Goal: Task Accomplishment & Management: Complete application form

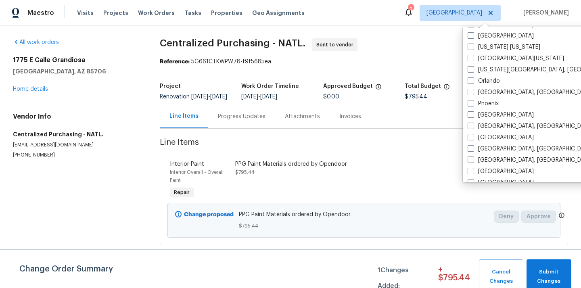
scroll to position [419, 0]
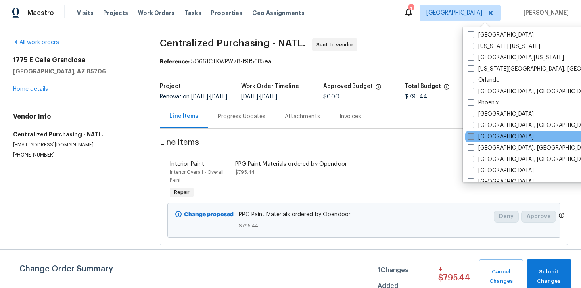
click at [490, 139] on label "[GEOGRAPHIC_DATA]" at bounding box center [501, 137] width 66 height 8
click at [473, 138] on input "[GEOGRAPHIC_DATA]" at bounding box center [470, 135] width 5 height 5
checkbox input "true"
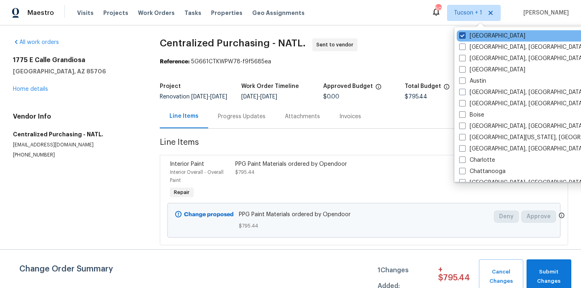
click at [474, 36] on label "[GEOGRAPHIC_DATA]" at bounding box center [492, 36] width 66 height 8
click at [464, 36] on input "[GEOGRAPHIC_DATA]" at bounding box center [461, 34] width 5 height 5
checkbox input "false"
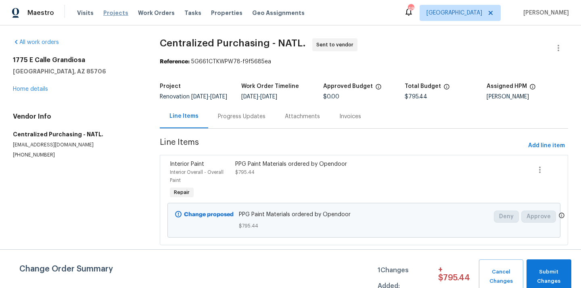
click at [114, 14] on span "Projects" at bounding box center [115, 13] width 25 height 8
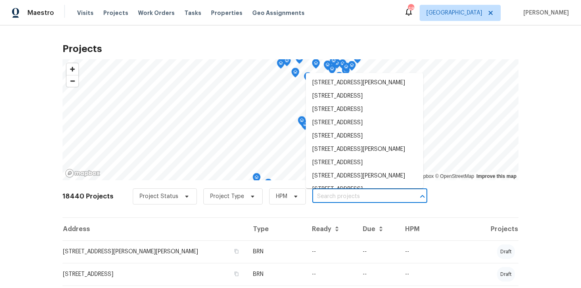
click at [341, 200] on input "text" at bounding box center [358, 196] width 92 height 13
paste input "[STREET_ADDRESS][PERSON_NAME]"
type input "[STREET_ADDRESS][PERSON_NAME]"
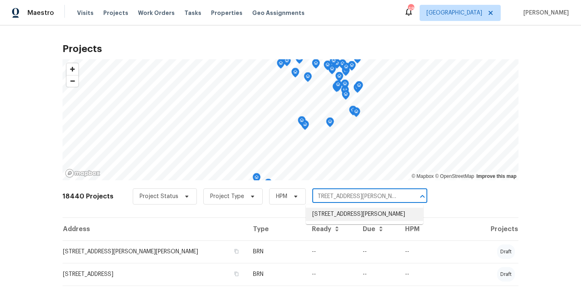
click at [339, 209] on li "[STREET_ADDRESS][PERSON_NAME]" at bounding box center [364, 214] width 117 height 13
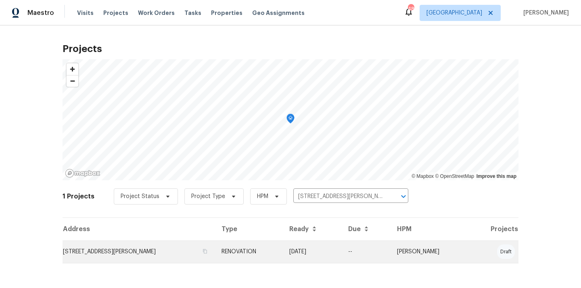
click at [159, 242] on td "[STREET_ADDRESS][PERSON_NAME]" at bounding box center [139, 251] width 153 height 23
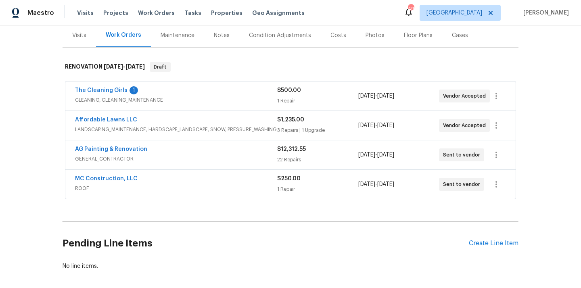
scroll to position [106, 0]
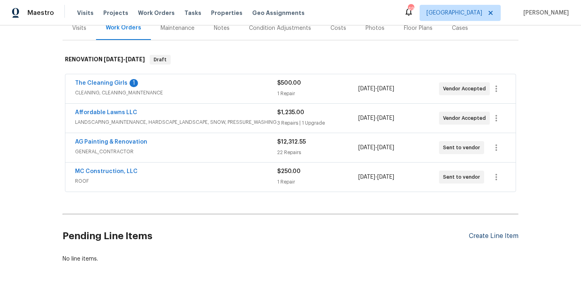
click at [479, 234] on div "Create Line Item" at bounding box center [494, 236] width 50 height 8
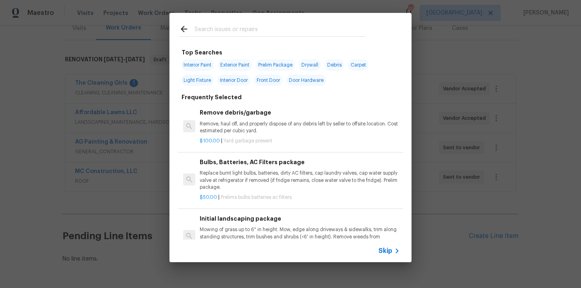
click at [318, 29] on input "text" at bounding box center [279, 30] width 171 height 12
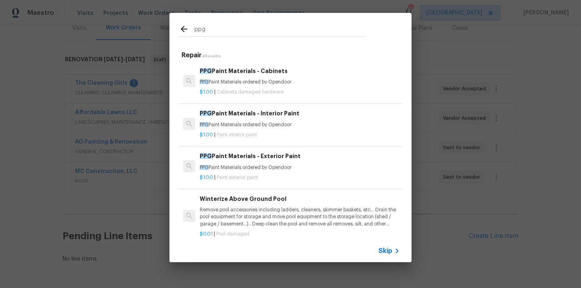
type input "ppg"
click at [226, 65] on div "PPG Paint Materials - Cabinets PPG Paint Materials ordered by Opendoor $1.00 | …" at bounding box center [300, 81] width 203 height 32
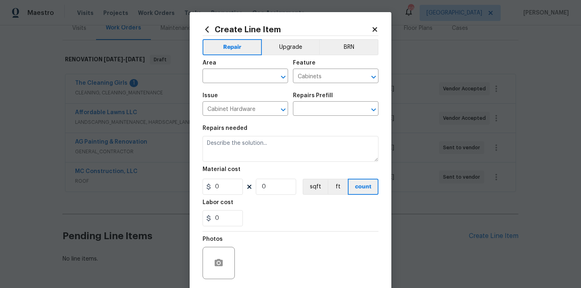
type input "PPG Paint Materials - Cabinets $1.00"
type textarea "PPG Paint Materials ordered by Opendoor"
type input "1"
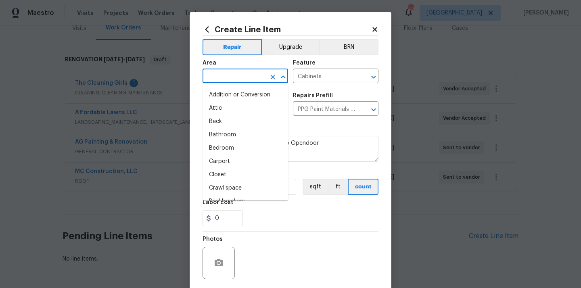
click at [234, 79] on input "text" at bounding box center [234, 77] width 63 height 13
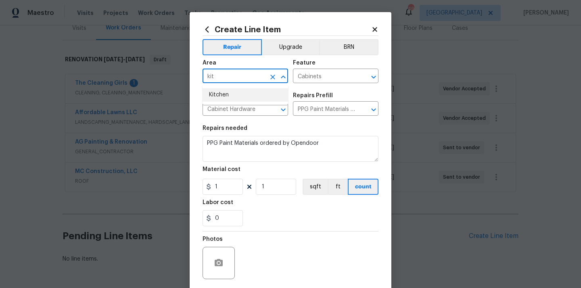
click at [231, 96] on li "Kitchen" at bounding box center [246, 94] width 86 height 13
type input "Kitchen"
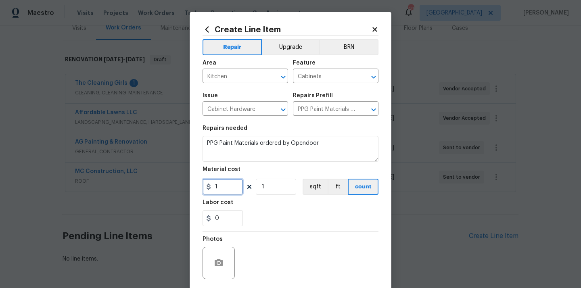
drag, startPoint x: 221, startPoint y: 193, endPoint x: 200, endPoint y: 193, distance: 20.6
click at [204, 193] on input "1" at bounding box center [223, 187] width 40 height 16
paste input "522.66"
type input "522.66"
click at [253, 206] on div "Labor cost" at bounding box center [291, 205] width 176 height 10
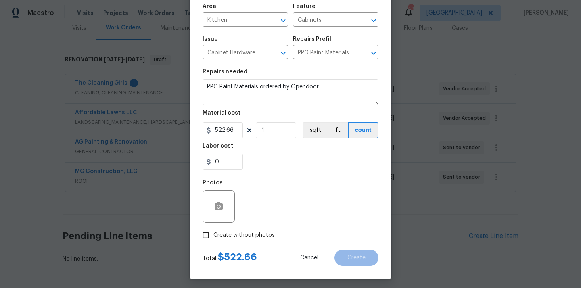
scroll to position [60, 0]
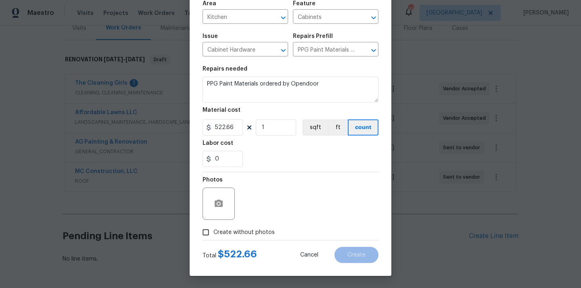
click at [245, 231] on span "Create without photos" at bounding box center [243, 232] width 61 height 8
click at [213, 231] on input "Create without photos" at bounding box center [205, 232] width 15 height 15
checkbox input "true"
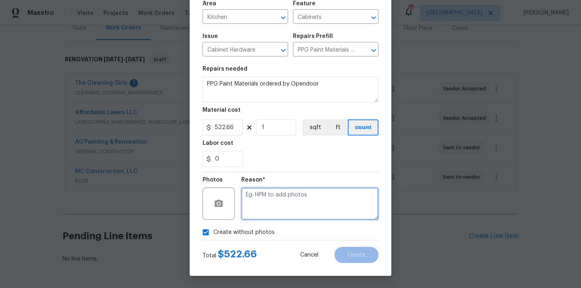
click at [280, 192] on textarea at bounding box center [309, 204] width 137 height 32
type textarea "N/A"
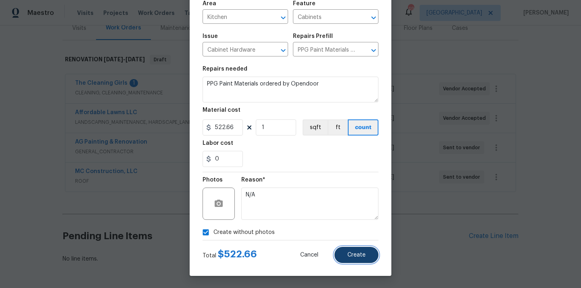
click at [355, 260] on button "Create" at bounding box center [356, 255] width 44 height 16
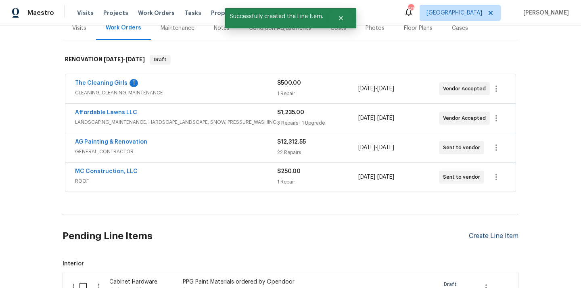
click at [486, 234] on div "Create Line Item" at bounding box center [494, 236] width 50 height 8
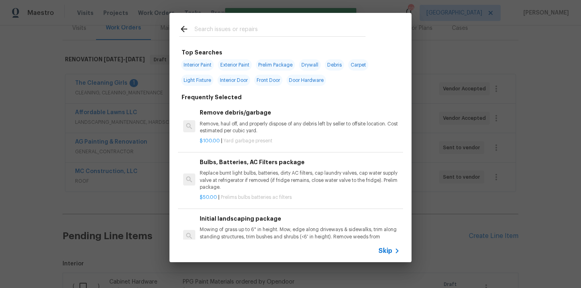
click at [294, 31] on input "text" at bounding box center [279, 30] width 171 height 12
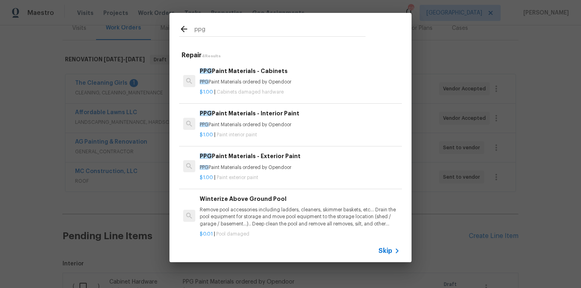
type input "ppg"
click at [255, 121] on p "PPG Paint Materials ordered by Opendoor" at bounding box center [300, 124] width 200 height 7
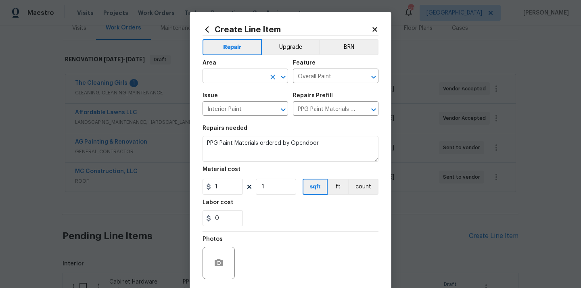
click at [231, 79] on input "text" at bounding box center [234, 77] width 63 height 13
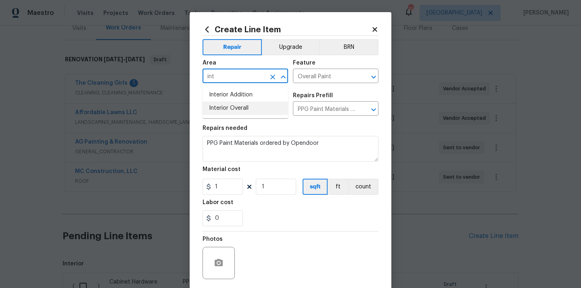
click at [221, 110] on li "Interior Overall" at bounding box center [246, 108] width 86 height 13
type input "Interior Overall"
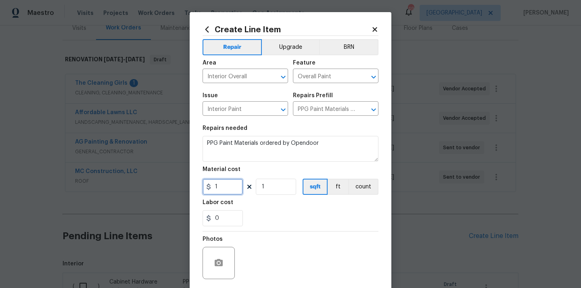
drag, startPoint x: 220, startPoint y: 186, endPoint x: 193, endPoint y: 185, distance: 26.6
click at [198, 186] on div "Create Line Item Repair Upgrade BRN Area Interior Overall ​ Feature Overall Pai…" at bounding box center [291, 173] width 202 height 323
paste input "786.56"
type input "786.56"
click at [257, 208] on div "Labor cost" at bounding box center [291, 205] width 176 height 10
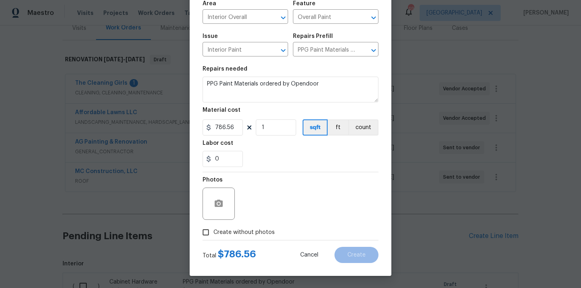
click at [245, 230] on span "Create without photos" at bounding box center [243, 232] width 61 height 8
click at [213, 230] on input "Create without photos" at bounding box center [205, 232] width 15 height 15
checkbox input "true"
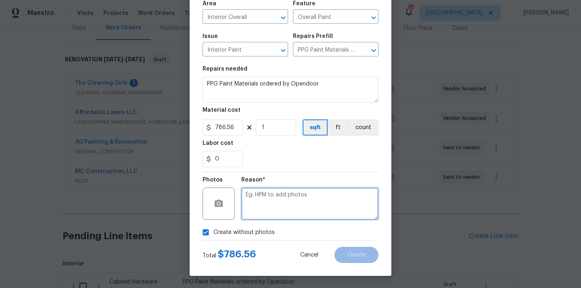
click at [267, 205] on textarea at bounding box center [309, 204] width 137 height 32
type textarea "N/A"
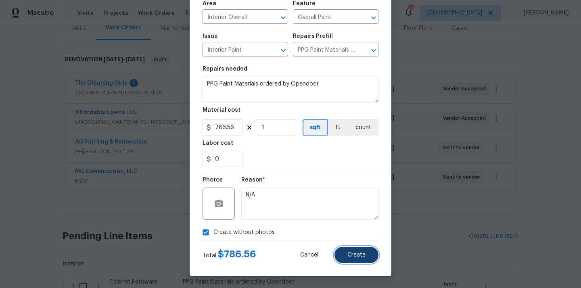
click at [353, 252] on span "Create" at bounding box center [356, 255] width 18 height 6
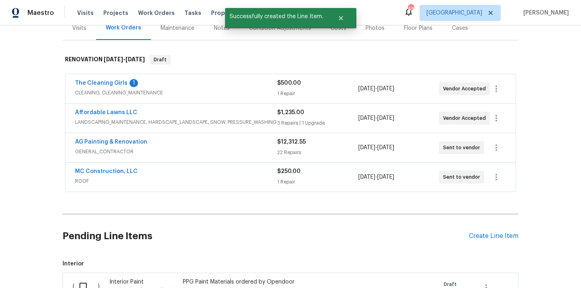
click at [485, 240] on div "Pending Line Items Create Line Item" at bounding box center [291, 236] width 456 height 38
click at [500, 237] on div "Create Line Item" at bounding box center [494, 236] width 50 height 8
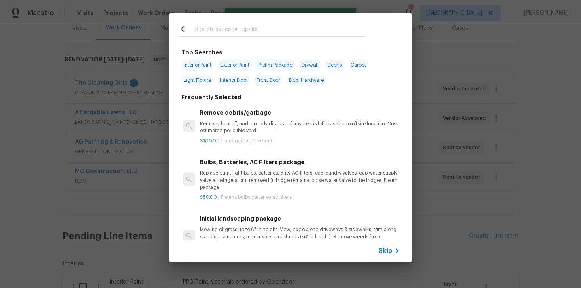
click at [268, 29] on input "text" at bounding box center [279, 30] width 171 height 12
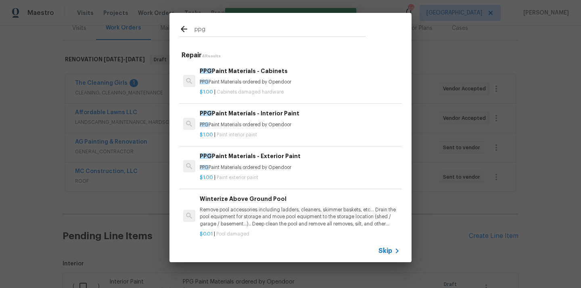
type input "ppg"
click at [250, 163] on div "PPG Paint Materials - Exterior Paint PPG Paint Materials ordered by Opendoor" at bounding box center [300, 161] width 200 height 19
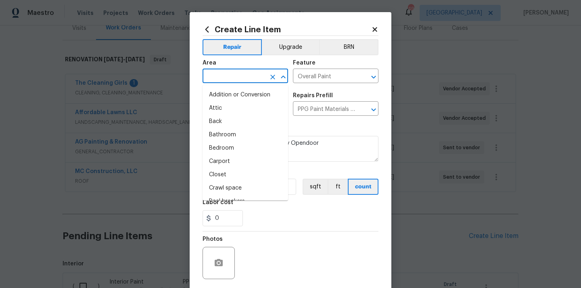
click at [220, 74] on input "text" at bounding box center [234, 77] width 63 height 13
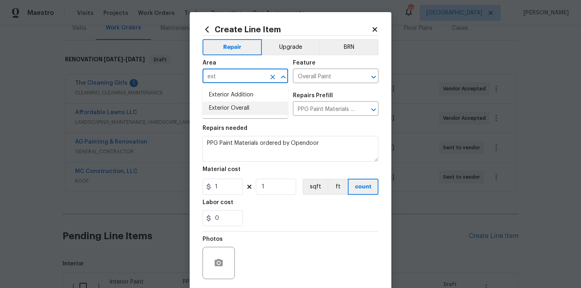
click at [220, 102] on li "Exterior Overall" at bounding box center [246, 108] width 86 height 13
type input "Exterior Overall"
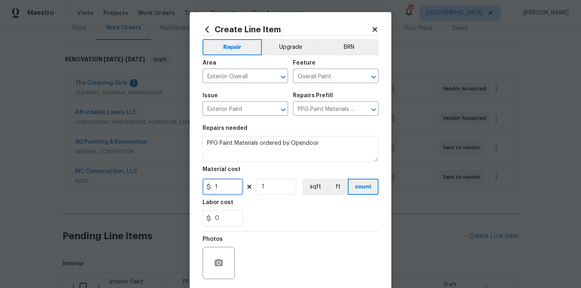
drag, startPoint x: 219, startPoint y: 190, endPoint x: 197, endPoint y: 186, distance: 22.3
click at [199, 186] on div "Create Line Item Repair Upgrade BRN Area Exterior Overall ​ Feature Overall Pai…" at bounding box center [291, 173] width 202 height 323
paste input "41.18"
type input "141.18"
click at [264, 203] on div "Labor cost" at bounding box center [291, 205] width 176 height 10
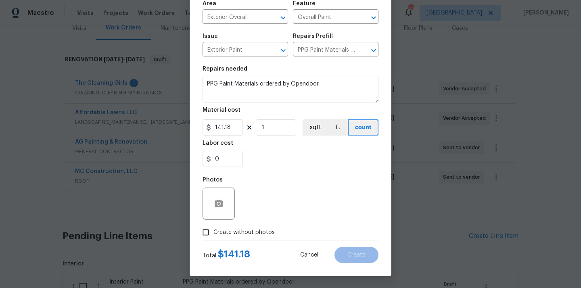
click at [253, 228] on span "Create without photos" at bounding box center [243, 232] width 61 height 8
click at [213, 228] on input "Create without photos" at bounding box center [205, 232] width 15 height 15
checkbox input "true"
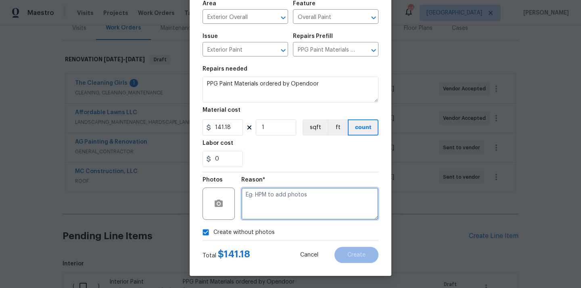
click at [274, 204] on textarea at bounding box center [309, 204] width 137 height 32
type textarea "N/A"
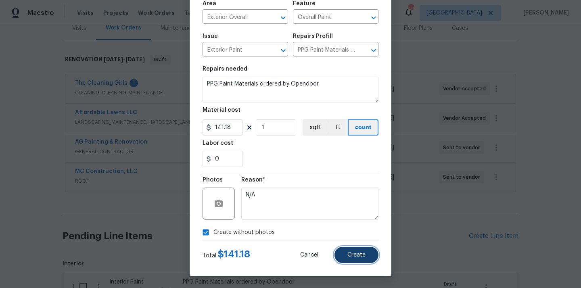
click at [369, 259] on button "Create" at bounding box center [356, 255] width 44 height 16
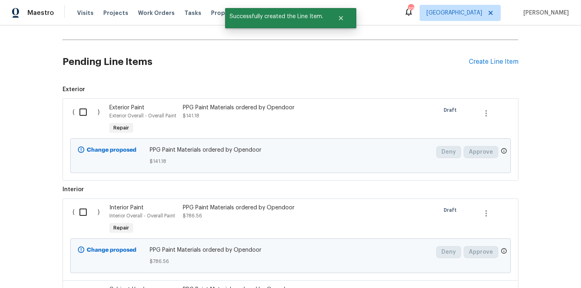
scroll to position [331, 0]
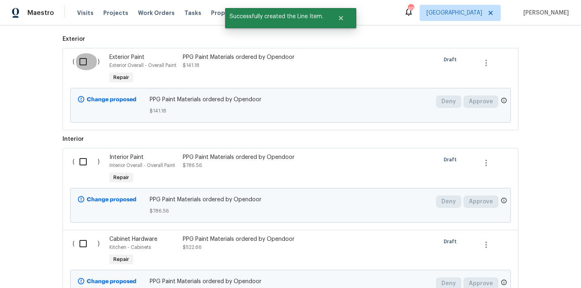
click at [79, 55] on input "checkbox" at bounding box center [86, 61] width 23 height 17
checkbox input "true"
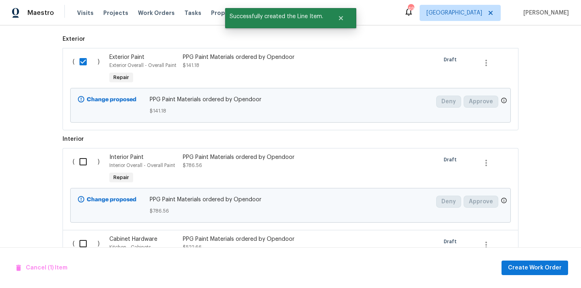
click at [82, 160] on input "checkbox" at bounding box center [86, 161] width 23 height 17
checkbox input "true"
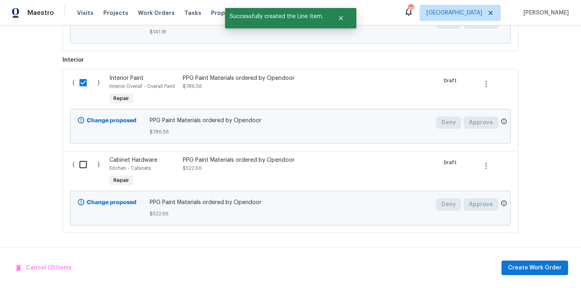
click at [82, 160] on input "checkbox" at bounding box center [86, 164] width 23 height 17
checkbox input "true"
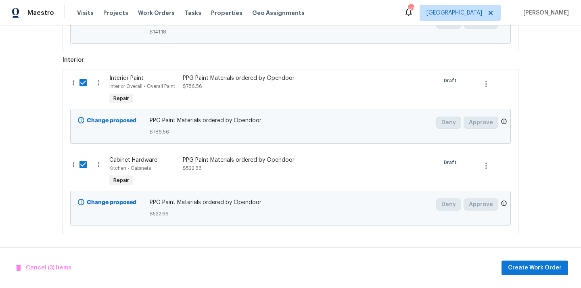
click at [546, 276] on div "Cancel (3) Items Create Work Order" at bounding box center [290, 267] width 581 height 41
click at [540, 263] on span "Create Work Order" at bounding box center [535, 268] width 54 height 10
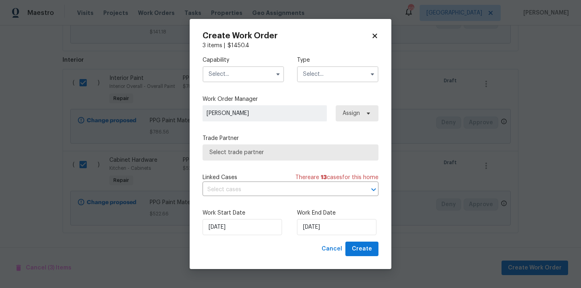
click at [252, 81] on input "text" at bounding box center [244, 74] width 82 height 16
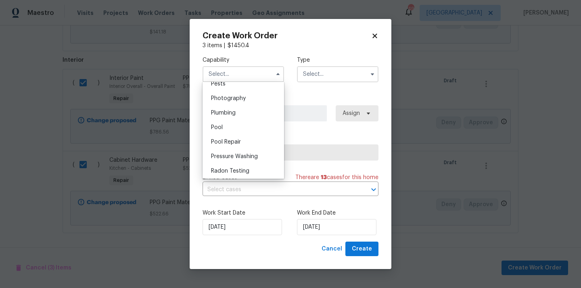
scroll to position [667, 0]
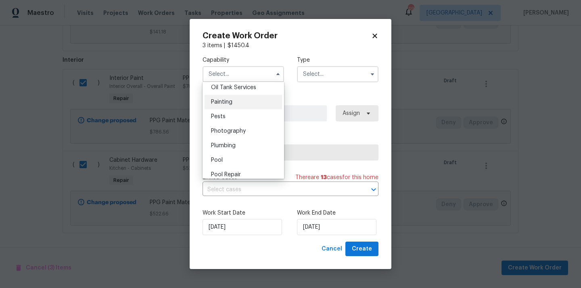
click at [242, 102] on div "Painting" at bounding box center [243, 102] width 77 height 15
type input "Painting"
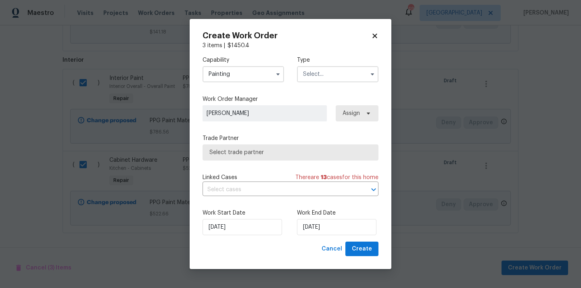
click at [341, 81] on input "text" at bounding box center [338, 74] width 82 height 16
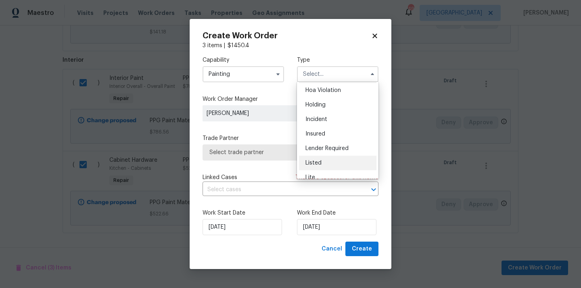
scroll to position [183, 0]
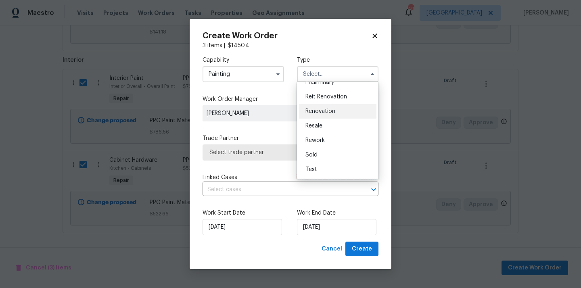
click at [332, 110] on span "Renovation" at bounding box center [320, 112] width 30 height 6
type input "Renovation"
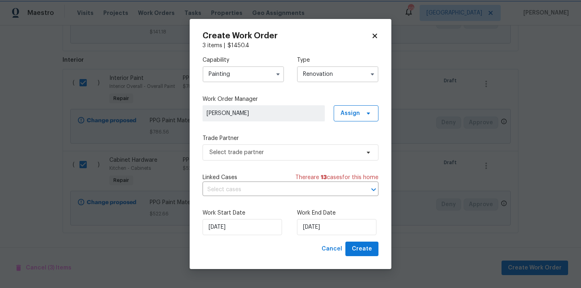
scroll to position [0, 0]
click at [349, 113] on span "Assign" at bounding box center [350, 113] width 19 height 8
click at [356, 150] on div "Assign to me" at bounding box center [357, 147] width 35 height 8
click at [287, 147] on span "Select trade partner" at bounding box center [291, 152] width 176 height 16
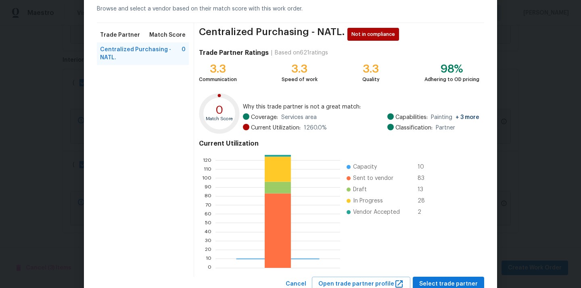
scroll to position [68, 0]
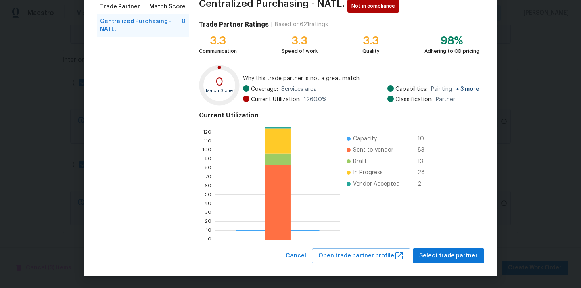
click at [441, 246] on div "Centralized Purchasing - NATL. Not in compliance Trade Partner Ratings | Based …" at bounding box center [339, 122] width 290 height 254
click at [437, 257] on span "Select trade partner" at bounding box center [448, 256] width 59 height 10
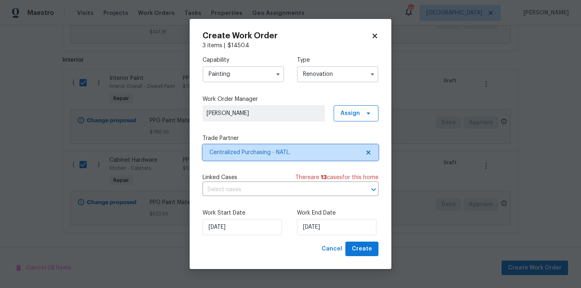
scroll to position [0, 0]
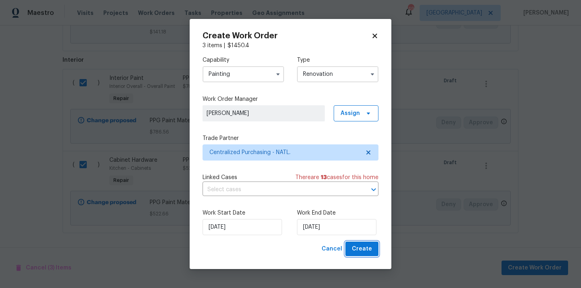
click at [366, 253] on span "Create" at bounding box center [362, 249] width 20 height 10
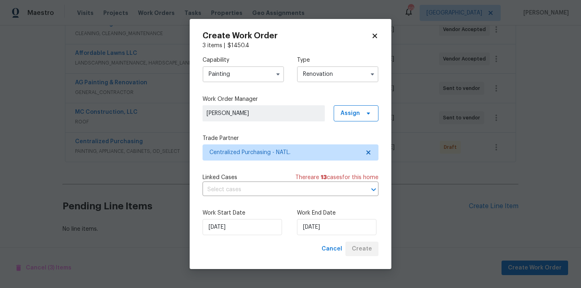
scroll to position [165, 0]
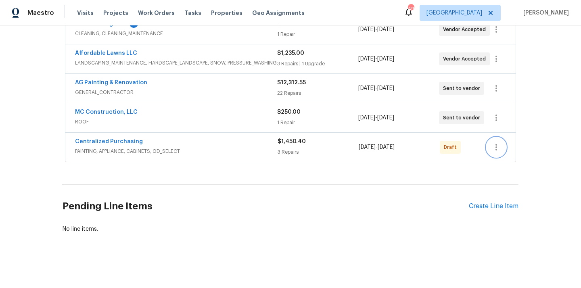
click at [495, 148] on icon "button" at bounding box center [496, 147] width 2 height 6
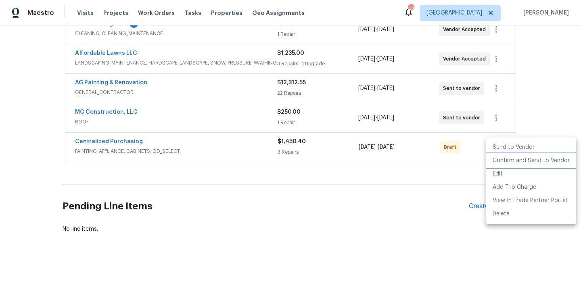
click at [503, 161] on li "Confirm and Send to Vendor" at bounding box center [531, 160] width 90 height 13
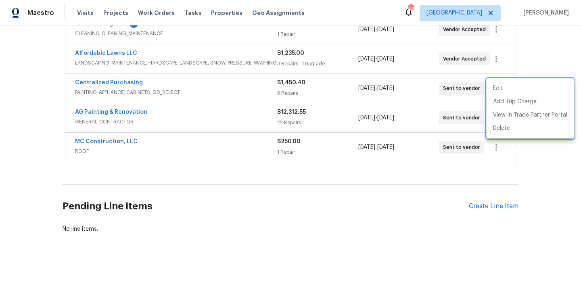
click at [185, 143] on div at bounding box center [290, 144] width 581 height 288
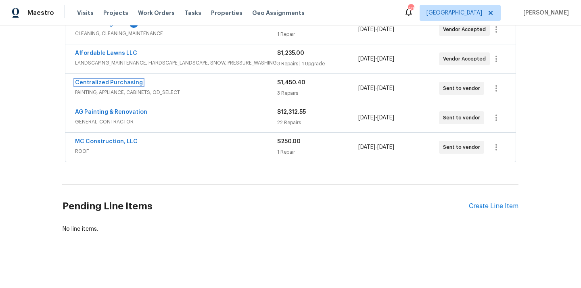
click at [113, 84] on link "Centralized Purchasing" at bounding box center [109, 83] width 68 height 6
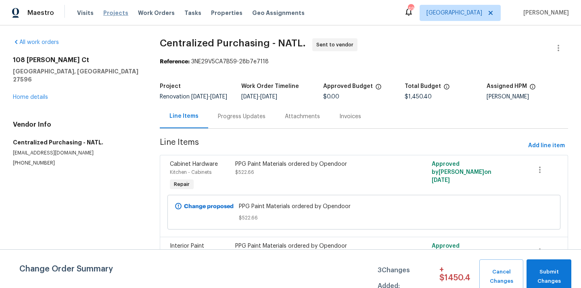
click at [110, 13] on span "Projects" at bounding box center [115, 13] width 25 height 8
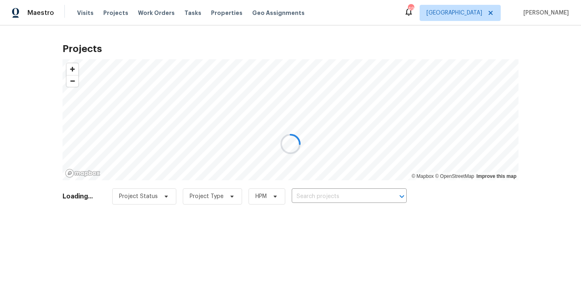
click at [320, 197] on div at bounding box center [290, 144] width 581 height 288
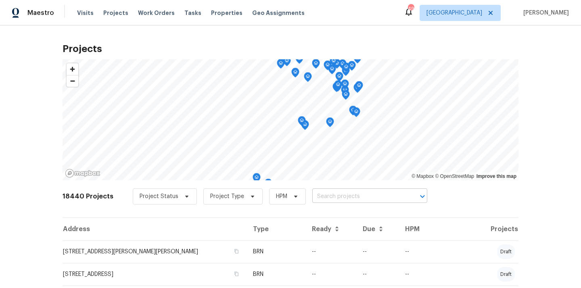
click at [320, 197] on input "text" at bounding box center [358, 196] width 92 height 13
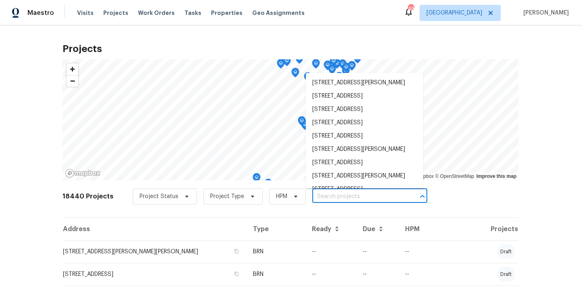
paste input "[STREET_ADDRESS][PERSON_NAME]"
type input "[STREET_ADDRESS][PERSON_NAME]"
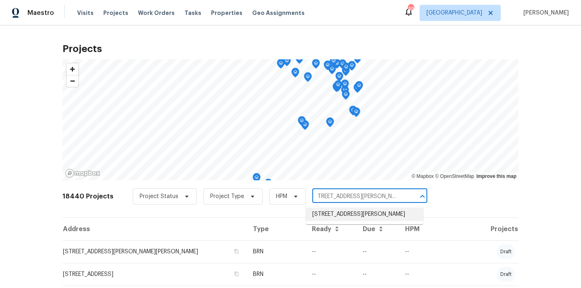
click at [326, 214] on li "[STREET_ADDRESS][PERSON_NAME]" at bounding box center [364, 214] width 117 height 13
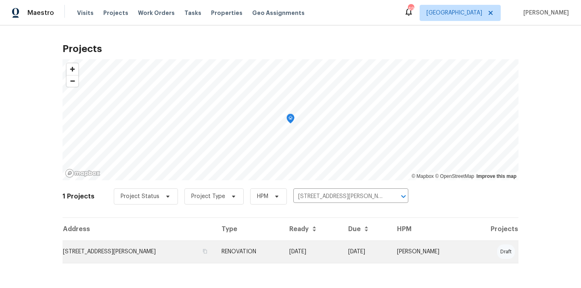
click at [179, 254] on td "[STREET_ADDRESS][PERSON_NAME]" at bounding box center [139, 251] width 153 height 23
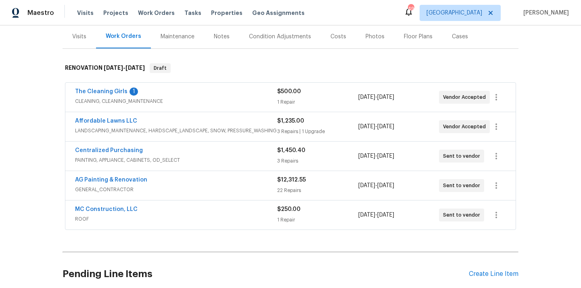
scroll to position [98, 0]
click at [120, 151] on link "Centralized Purchasing" at bounding box center [109, 150] width 68 height 6
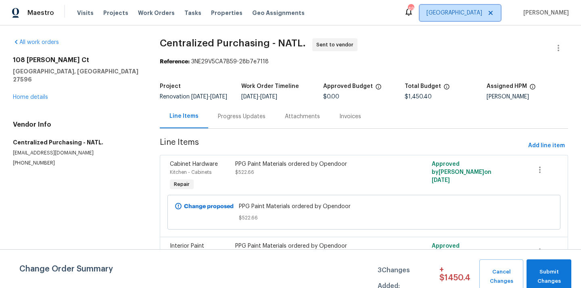
click at [480, 15] on span "[GEOGRAPHIC_DATA]" at bounding box center [454, 13] width 56 height 8
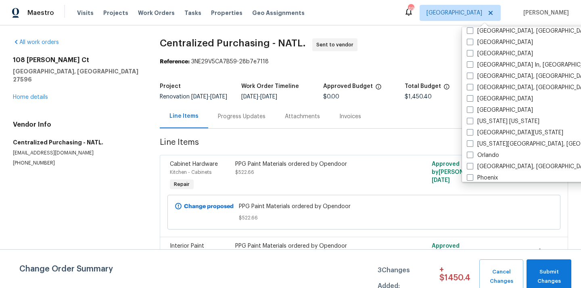
scroll to position [336, 0]
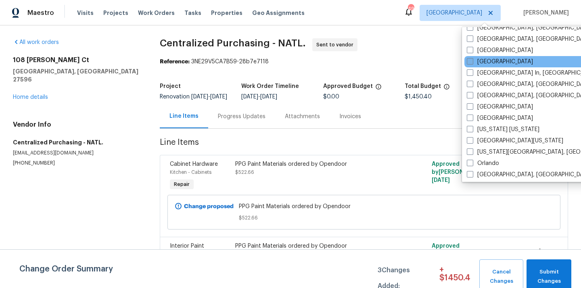
click at [477, 65] on label "[GEOGRAPHIC_DATA]" at bounding box center [500, 62] width 66 height 8
click at [472, 63] on input "[GEOGRAPHIC_DATA]" at bounding box center [469, 60] width 5 height 5
checkbox input "true"
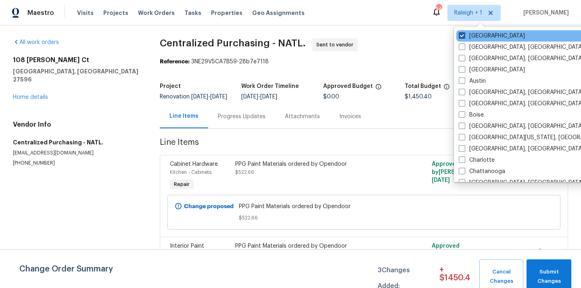
click at [468, 38] on label "[GEOGRAPHIC_DATA]" at bounding box center [492, 36] width 66 height 8
click at [464, 37] on input "[GEOGRAPHIC_DATA]" at bounding box center [461, 34] width 5 height 5
checkbox input "false"
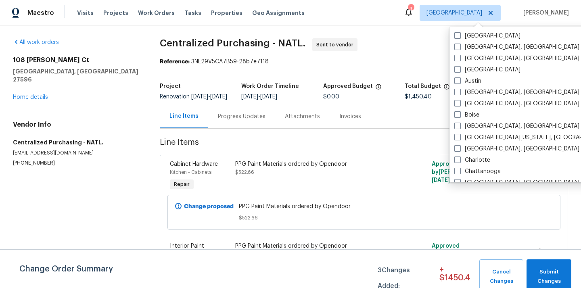
click at [108, 17] on div "Visits Projects Work Orders Tasks Properties Geo Assignments" at bounding box center [195, 13] width 237 height 16
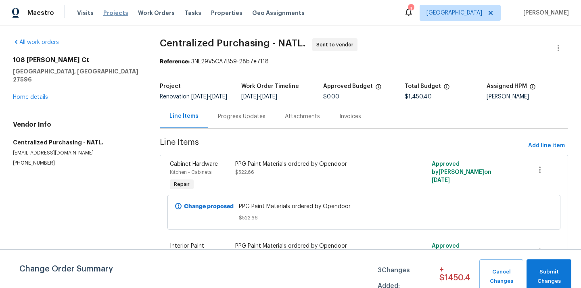
click at [109, 15] on span "Projects" at bounding box center [115, 13] width 25 height 8
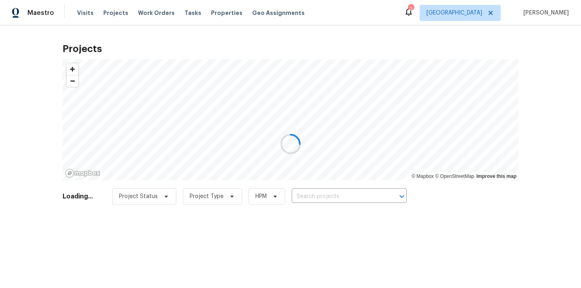
click at [344, 197] on div at bounding box center [290, 144] width 581 height 288
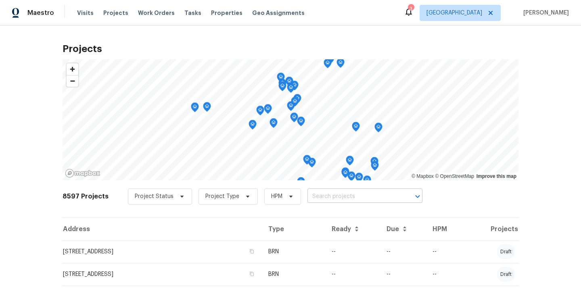
click at [343, 197] on input "text" at bounding box center [353, 196] width 92 height 13
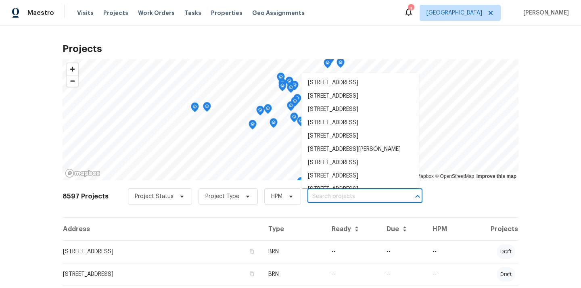
paste input "[STREET_ADDRESS]"
type input "[STREET_ADDRESS]"
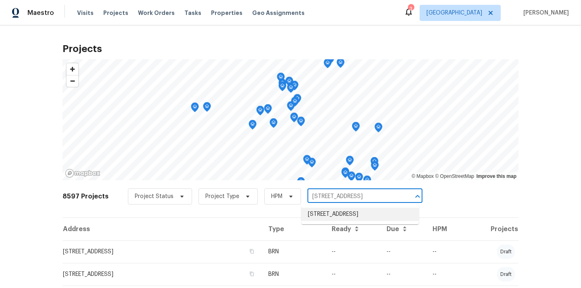
click at [340, 213] on li "[STREET_ADDRESS]" at bounding box center [359, 214] width 117 height 13
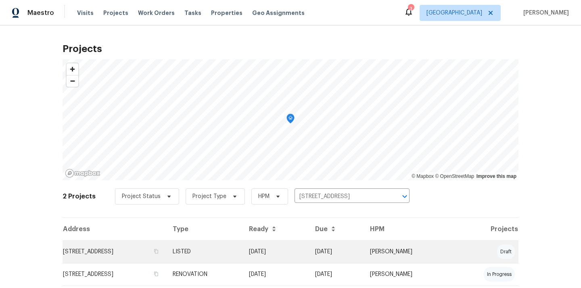
click at [153, 254] on td "[STREET_ADDRESS]" at bounding box center [115, 251] width 104 height 23
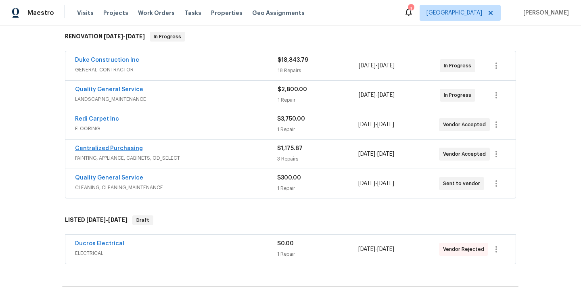
scroll to position [129, 0]
click at [229, 162] on span "PAINTING, APPLIANCE, CABINETS, OD_SELECT" at bounding box center [176, 159] width 202 height 8
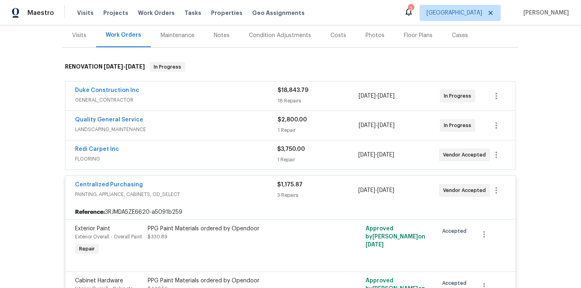
scroll to position [109, 0]
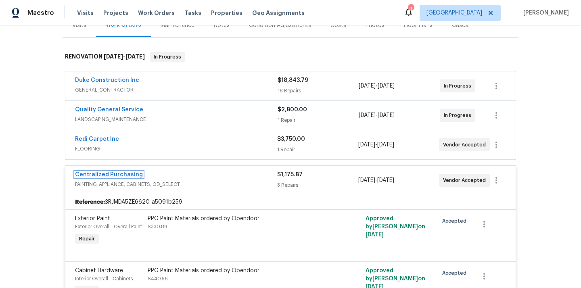
click at [117, 172] on link "Centralized Purchasing" at bounding box center [109, 175] width 68 height 6
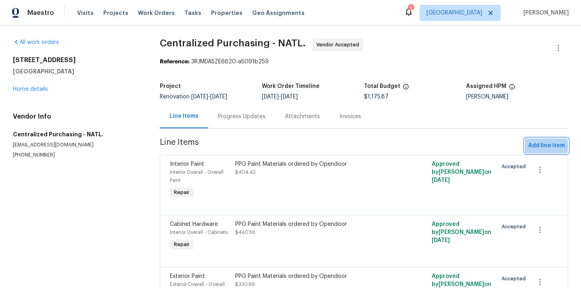
click at [532, 146] on span "Add line item" at bounding box center [546, 146] width 37 height 10
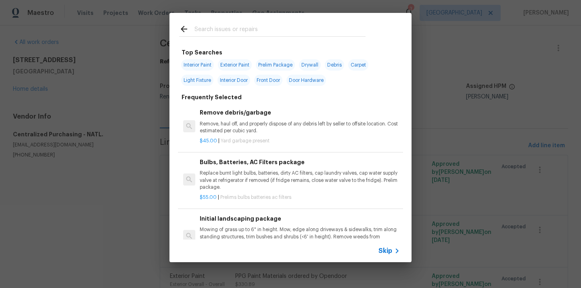
click at [274, 29] on input "text" at bounding box center [279, 30] width 171 height 12
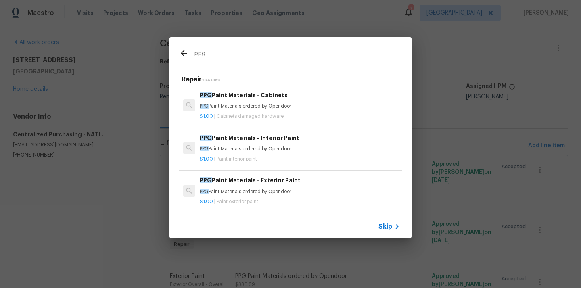
type input "ppg"
click at [283, 179] on h6 "PPG Paint Materials - Exterior Paint" at bounding box center [300, 180] width 200 height 9
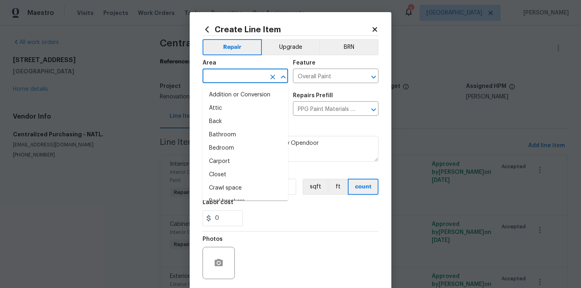
click at [252, 72] on input "text" at bounding box center [234, 77] width 63 height 13
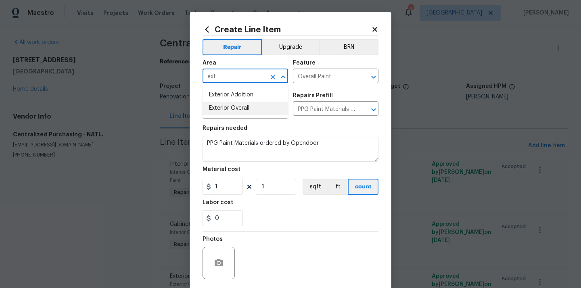
click at [240, 105] on li "Exterior Overall" at bounding box center [246, 108] width 86 height 13
type input "Exterior Overall"
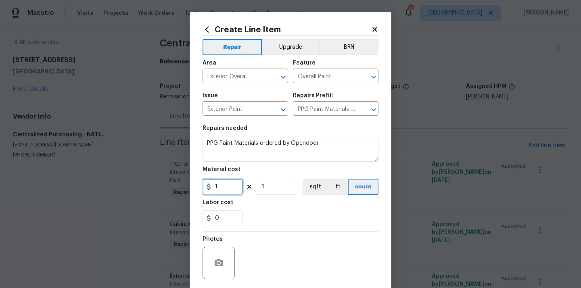
drag, startPoint x: 227, startPoint y: 191, endPoint x: 192, endPoint y: 191, distance: 35.1
click at [192, 191] on div "Create Line Item Repair Upgrade BRN Area Exterior Overall ​ Feature Overall Pai…" at bounding box center [291, 173] width 202 height 323
paste input "27.75"
type input "127.75"
click at [265, 228] on section "Repairs needed PPG Paint Materials ordered by Opendoor Material cost 127.75 1 s…" at bounding box center [291, 176] width 176 height 111
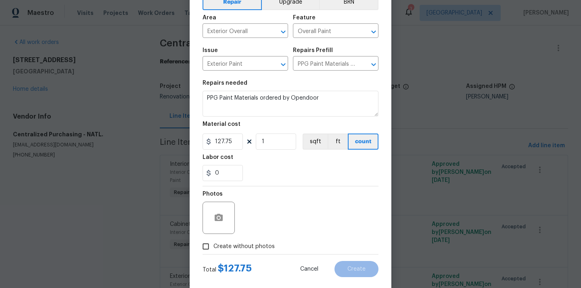
scroll to position [60, 0]
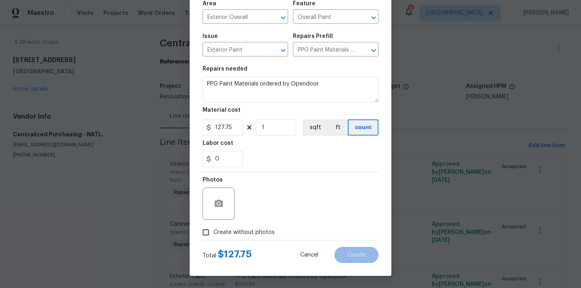
click at [259, 232] on span "Create without photos" at bounding box center [243, 232] width 61 height 8
click at [213, 232] on input "Create without photos" at bounding box center [205, 232] width 15 height 15
checkbox input "true"
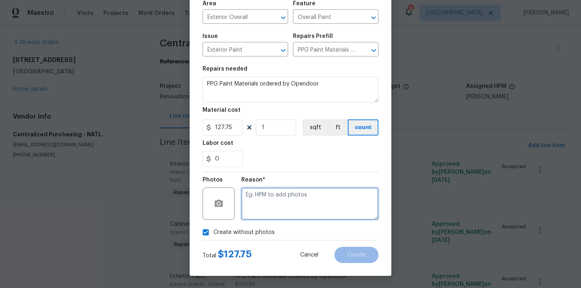
click at [268, 205] on textarea at bounding box center [309, 204] width 137 height 32
type textarea "N/A"
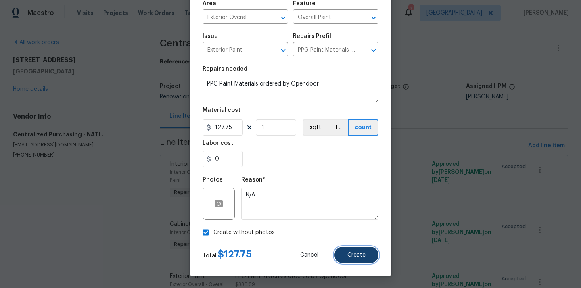
click at [368, 249] on button "Create" at bounding box center [356, 255] width 44 height 16
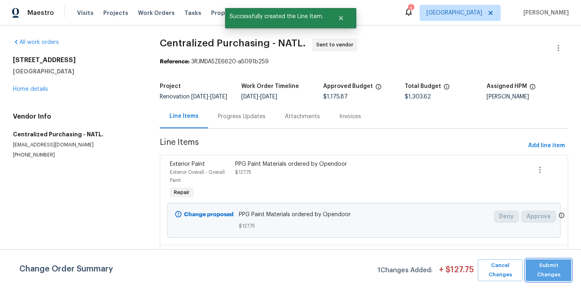
click at [539, 270] on span "Submit Changes" at bounding box center [549, 270] width 38 height 19
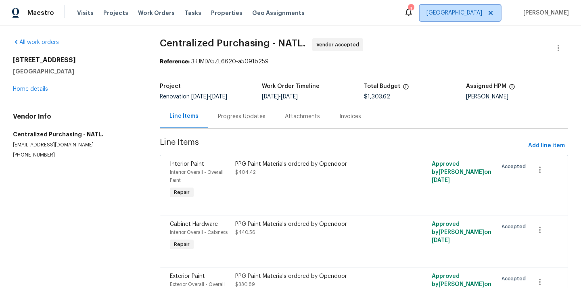
click at [463, 19] on span "[GEOGRAPHIC_DATA]" at bounding box center [460, 13] width 81 height 16
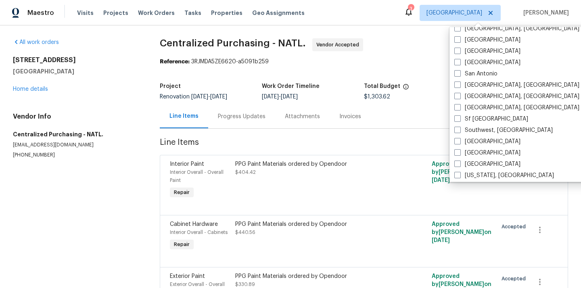
scroll to position [541, 0]
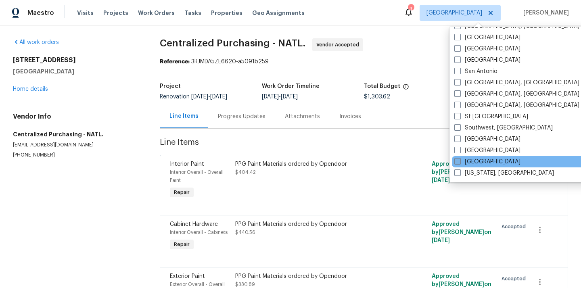
click at [474, 162] on label "[GEOGRAPHIC_DATA]" at bounding box center [487, 162] width 66 height 8
click at [460, 162] on input "[GEOGRAPHIC_DATA]" at bounding box center [456, 160] width 5 height 5
checkbox input "true"
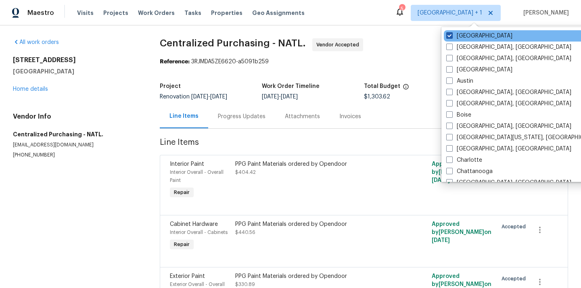
click at [462, 37] on label "[GEOGRAPHIC_DATA]" at bounding box center [479, 36] width 66 height 8
click at [451, 37] on input "[GEOGRAPHIC_DATA]" at bounding box center [448, 34] width 5 height 5
checkbox input "false"
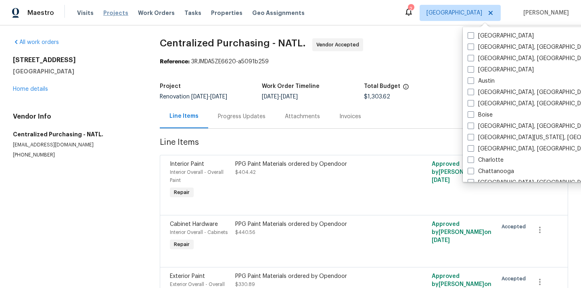
click at [106, 15] on span "Projects" at bounding box center [115, 13] width 25 height 8
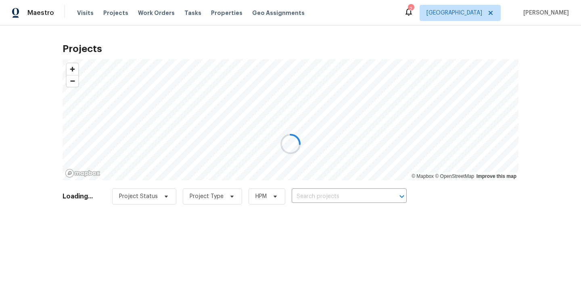
click at [349, 196] on div at bounding box center [290, 144] width 581 height 288
click at [345, 194] on div at bounding box center [290, 144] width 581 height 288
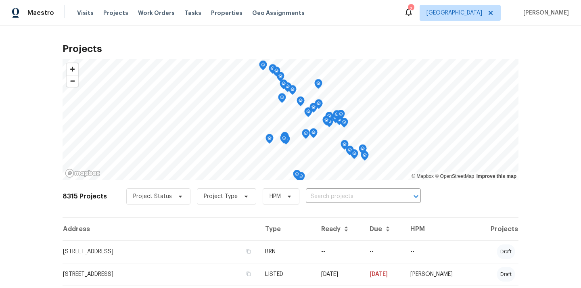
click at [345, 194] on input "text" at bounding box center [352, 196] width 92 height 13
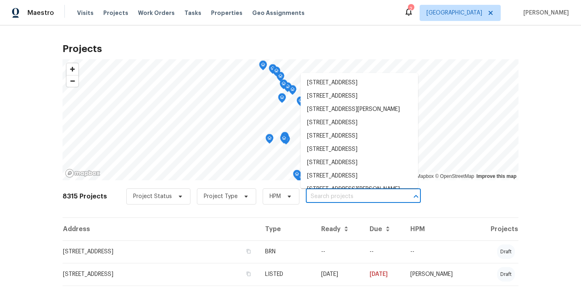
paste input "[STREET_ADDRESS]"
type input "[STREET_ADDRESS]"
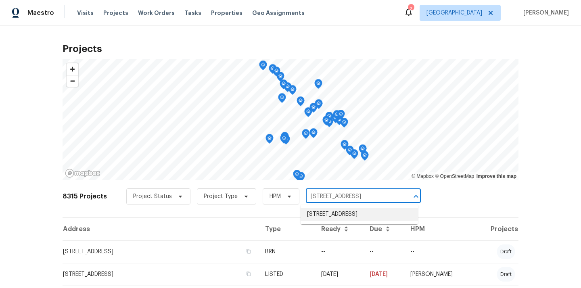
click at [342, 215] on li "[STREET_ADDRESS]" at bounding box center [359, 214] width 117 height 13
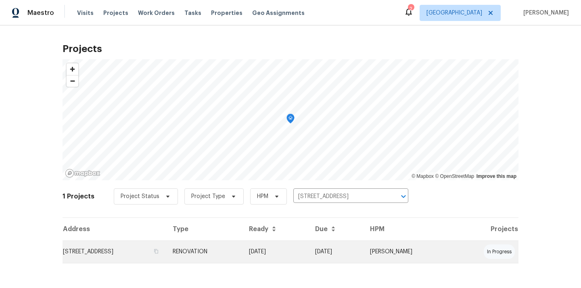
click at [128, 254] on td "[STREET_ADDRESS]" at bounding box center [115, 251] width 104 height 23
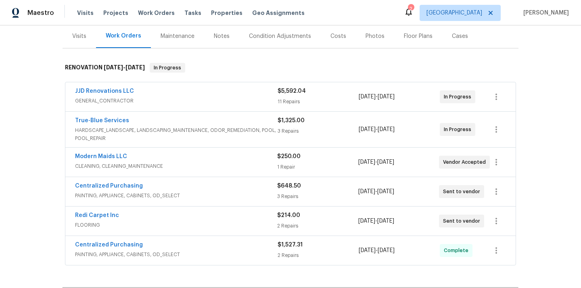
scroll to position [100, 0]
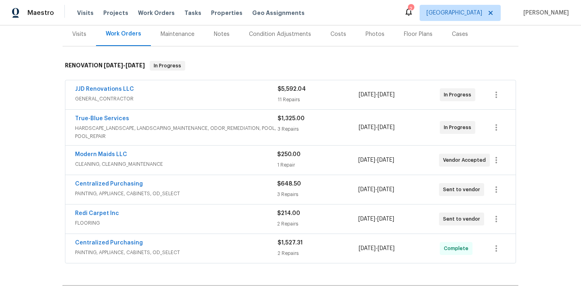
click at [171, 190] on span "PAINTING, APPLIANCE, CABINETS, OD_SELECT" at bounding box center [176, 194] width 202 height 8
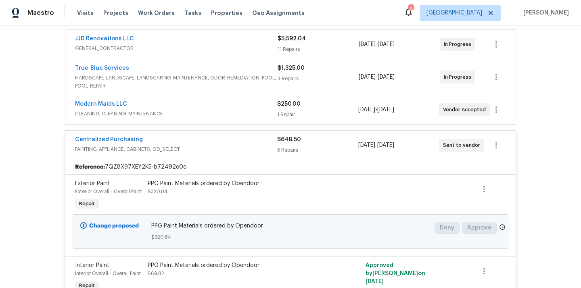
scroll to position [155, 0]
